Goal: Task Accomplishment & Management: Use online tool/utility

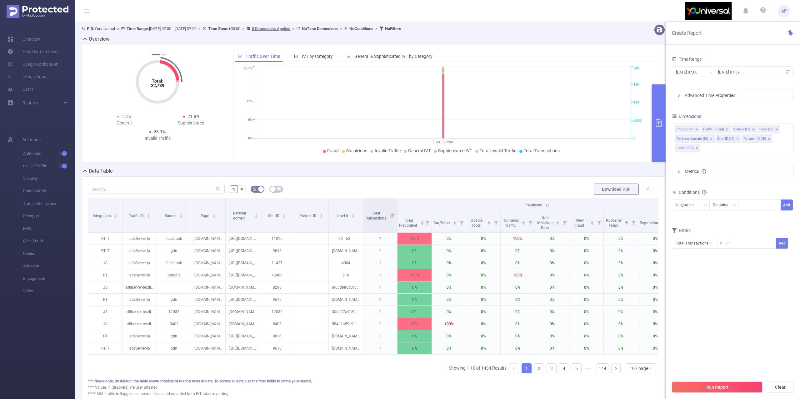
scroll to position [0, 332]
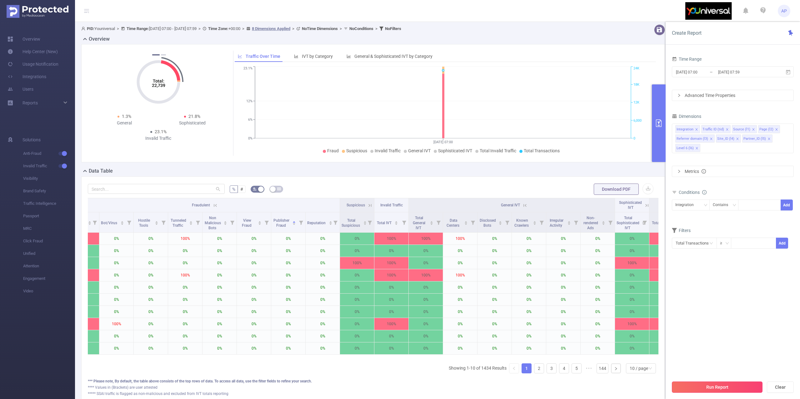
click at [684, 388] on button "Run Report" at bounding box center [717, 386] width 91 height 11
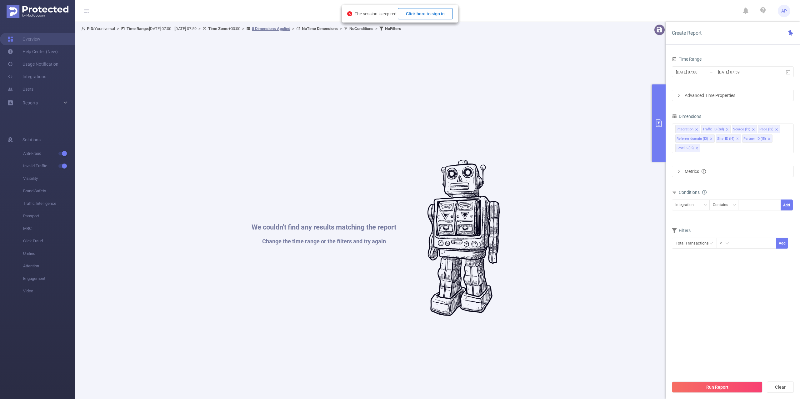
click at [425, 13] on button "Click here to sign in" at bounding box center [425, 13] width 55 height 11
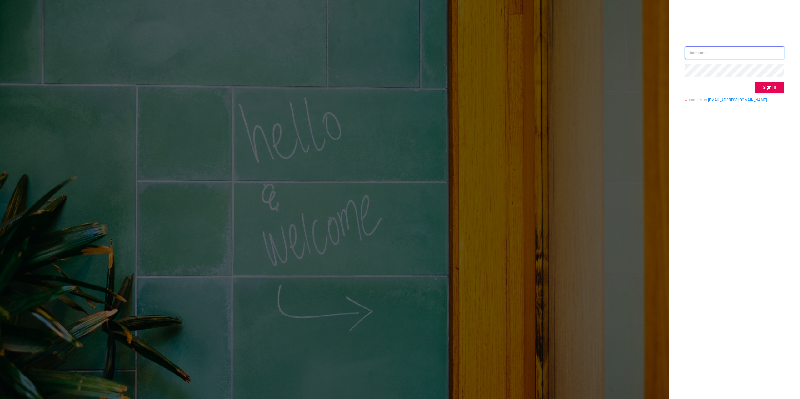
click at [738, 57] on input "text" at bounding box center [734, 52] width 99 height 13
drag, startPoint x: 787, startPoint y: 52, endPoint x: 780, endPoint y: 52, distance: 6.9
click at [787, 52] on div "Sign in contact us [EMAIL_ADDRESS][DOMAIN_NAME]" at bounding box center [734, 199] width 131 height 399
click at [778, 52] on input "text" at bounding box center [734, 52] width 99 height 13
click at [753, 51] on input "text" at bounding box center [734, 52] width 99 height 13
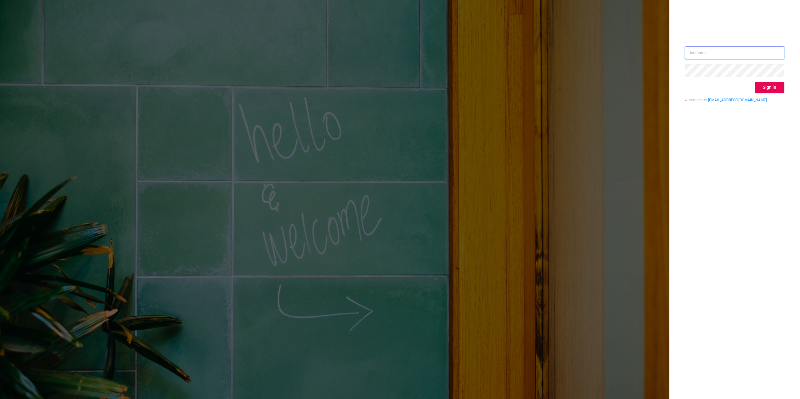
click at [755, 53] on input "text" at bounding box center [734, 52] width 99 height 13
type input "d"
click at [755, 53] on input "d" at bounding box center [734, 52] width 99 height 13
click at [754, 52] on input "d" at bounding box center [734, 52] width 99 height 13
click at [785, 48] on div "Sign in contact us info@protected.media" at bounding box center [734, 199] width 131 height 399
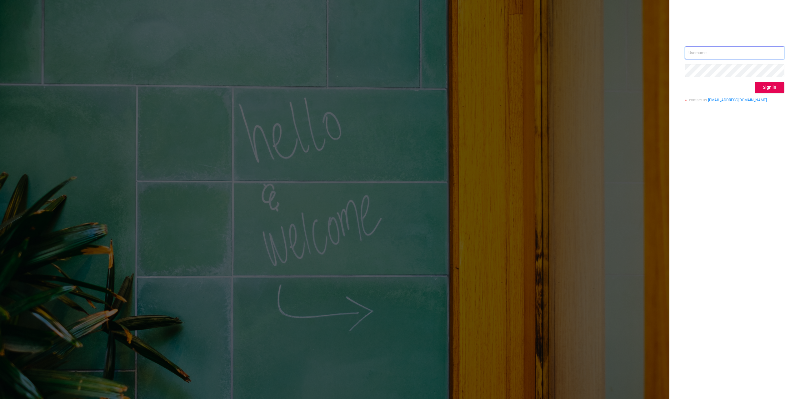
click at [777, 52] on input "text" at bounding box center [734, 52] width 99 height 13
click at [759, 47] on input "text" at bounding box center [734, 52] width 99 height 13
drag, startPoint x: 764, startPoint y: 54, endPoint x: 767, endPoint y: 53, distance: 3.9
click at [765, 54] on input "text" at bounding box center [734, 52] width 99 height 13
click at [767, 53] on input "text" at bounding box center [734, 52] width 99 height 13
